Goal: Find specific page/section: Find specific page/section

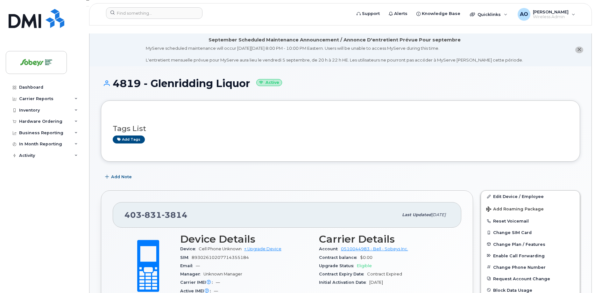
scroll to position [65, 0]
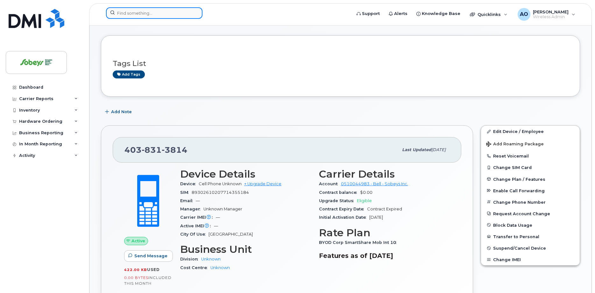
click at [163, 14] on input at bounding box center [154, 12] width 97 height 11
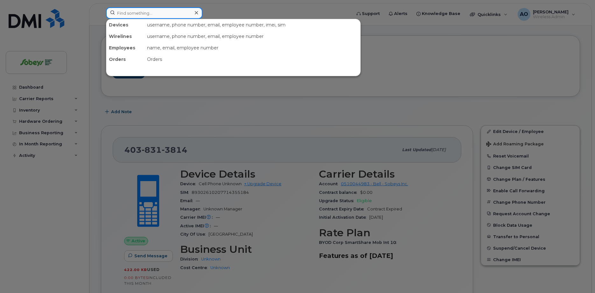
paste input "3149"
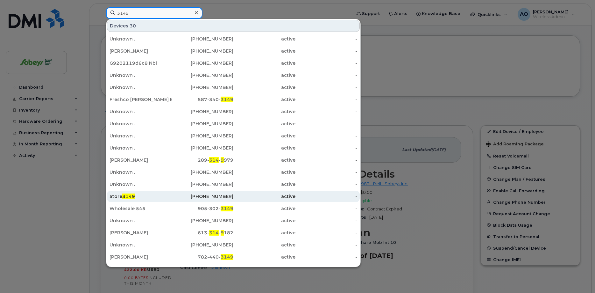
type input "3149"
click at [131, 197] on span "3149" at bounding box center [128, 196] width 13 height 6
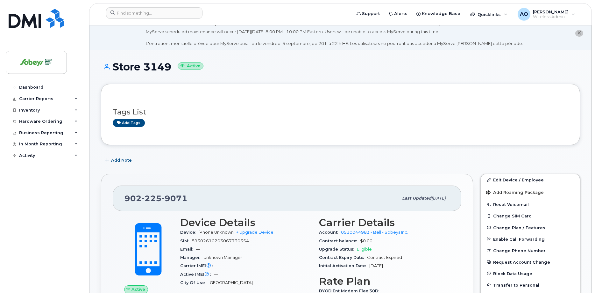
scroll to position [32, 0]
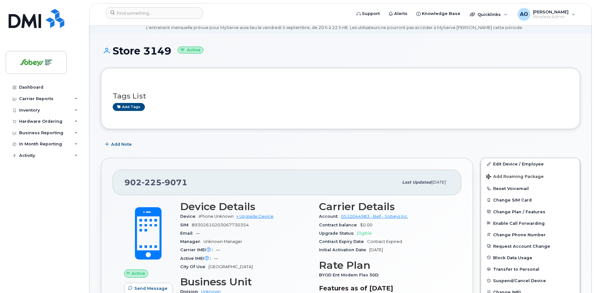
click at [187, 176] on div "902 225 9071" at bounding box center [262, 181] width 274 height 13
drag, startPoint x: 168, startPoint y: 176, endPoint x: 125, endPoint y: 176, distance: 44.0
click at [125, 177] on span "902 225 9071" at bounding box center [156, 182] width 63 height 10
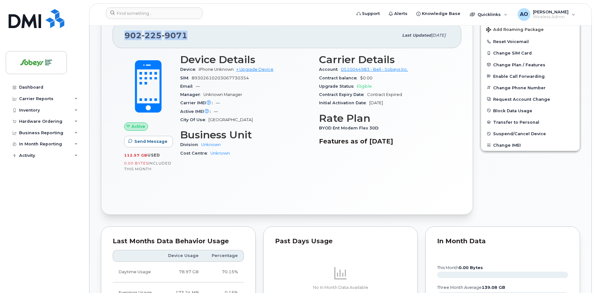
scroll to position [162, 0]
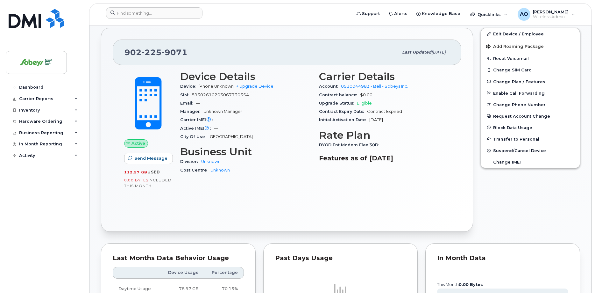
click at [226, 92] on span "89302610203067730354" at bounding box center [220, 94] width 57 height 5
copy div "89302610203067730354"
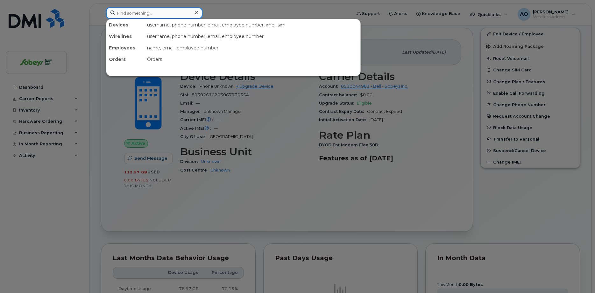
click at [162, 17] on input at bounding box center [154, 12] width 97 height 11
paste input "5873377876"
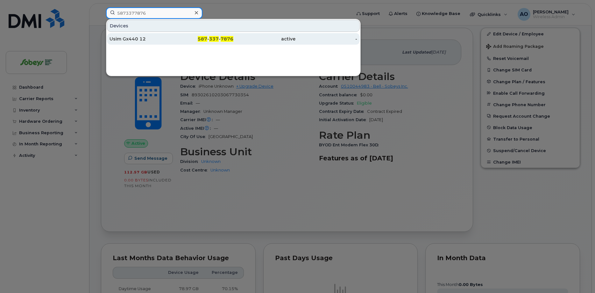
type input "5873377876"
click at [140, 42] on div "Usim Gx440 12" at bounding box center [141, 38] width 62 height 11
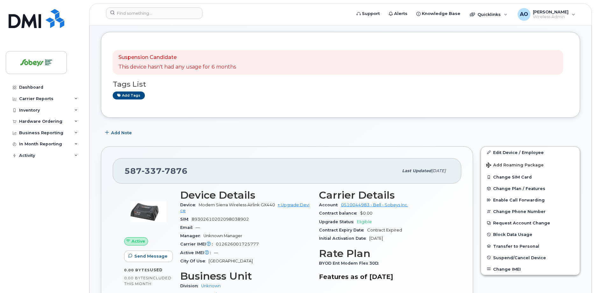
scroll to position [32, 0]
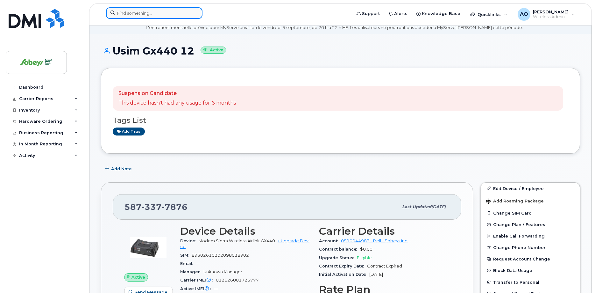
click at [156, 13] on input at bounding box center [154, 12] width 97 height 11
paste input "3392"
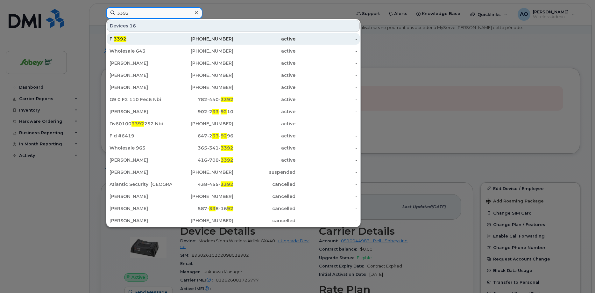
type input "3392"
click at [124, 41] on span "3392" at bounding box center [120, 39] width 13 height 6
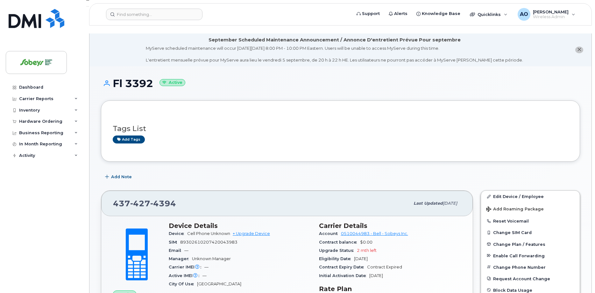
click at [181, 197] on div "[PHONE_NUMBER]" at bounding box center [261, 203] width 297 height 13
drag, startPoint x: 144, startPoint y: 195, endPoint x: 134, endPoint y: 144, distance: 52.0
click at [107, 196] on div "[PHONE_NUMBER] Last updated [DATE]" at bounding box center [287, 202] width 372 height 25
copy span "[PHONE_NUMBER]"
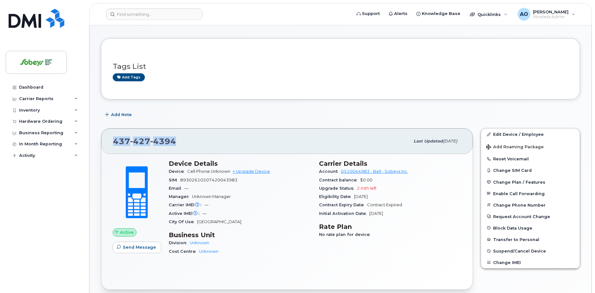
scroll to position [65, 0]
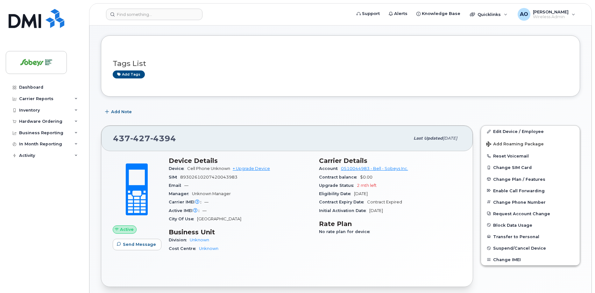
click at [211, 175] on span "89302610207420043983" at bounding box center [208, 177] width 57 height 5
copy div "89302610207420043983"
